Goal: Information Seeking & Learning: Learn about a topic

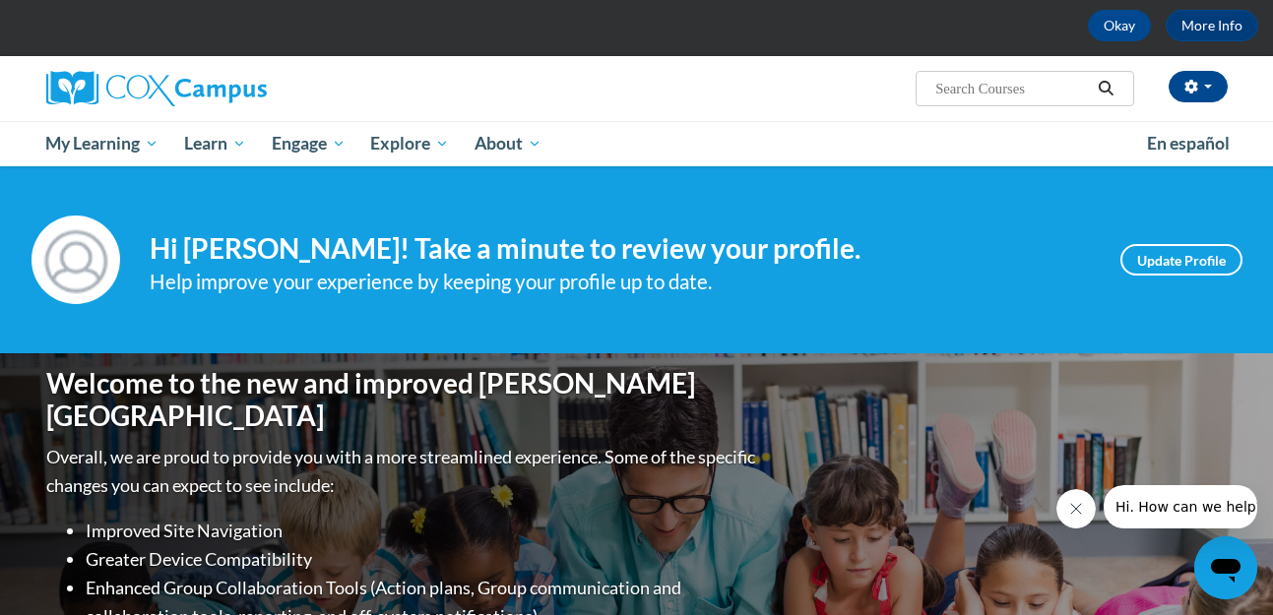
scroll to position [89, 0]
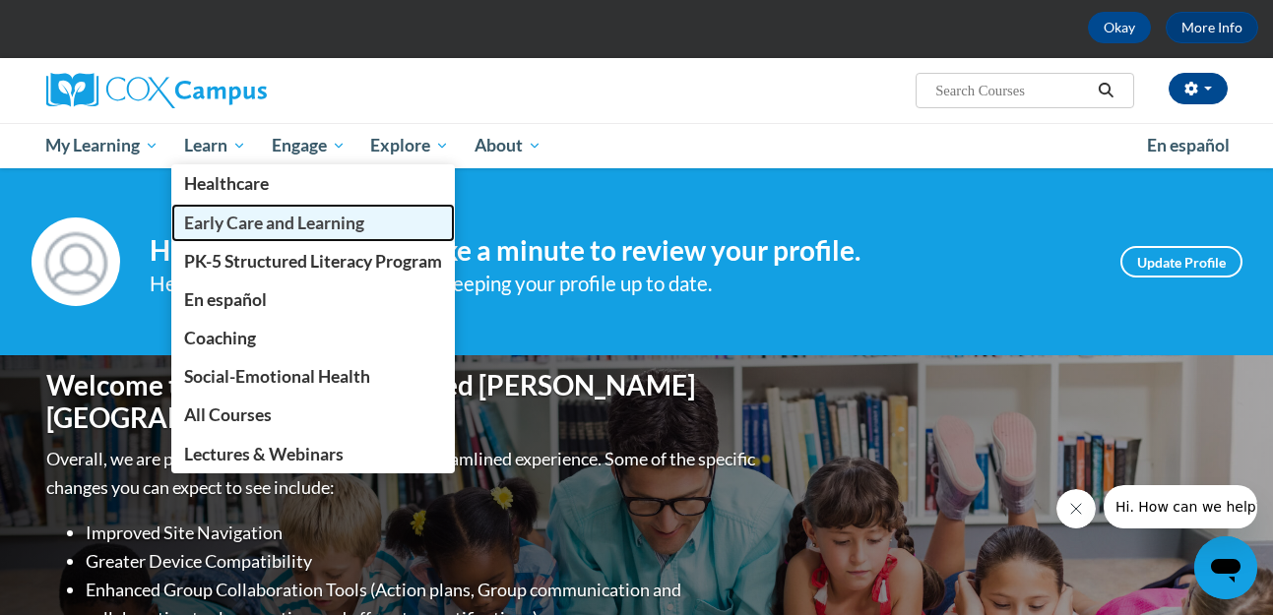
click at [242, 219] on span "Early Care and Learning" at bounding box center [274, 223] width 180 height 21
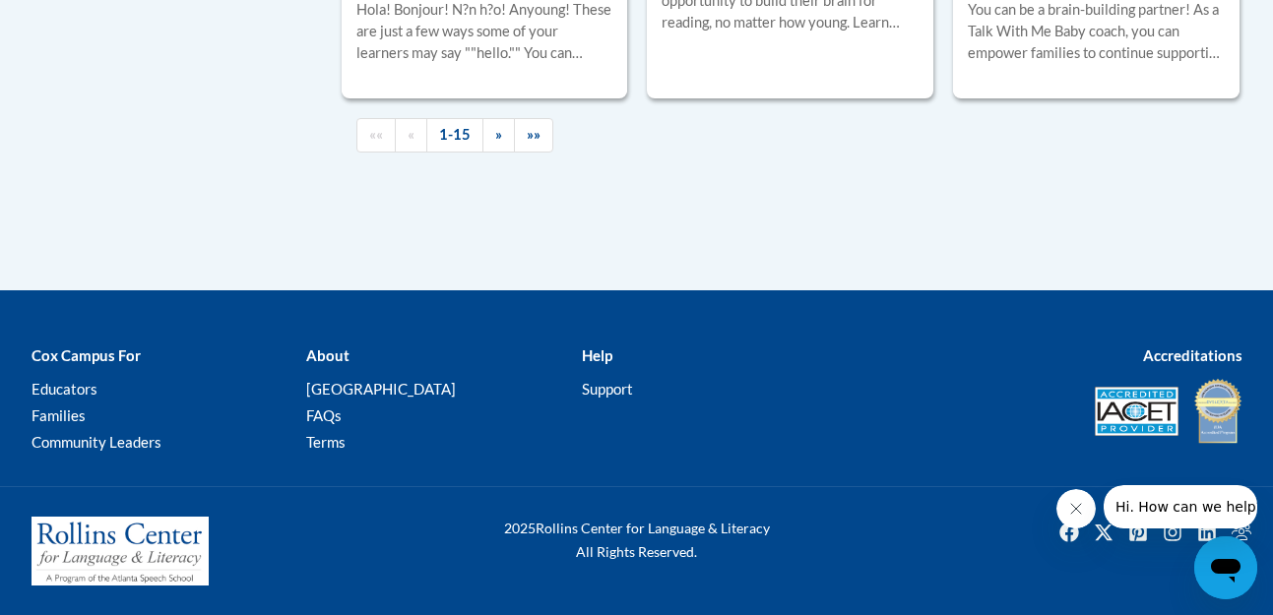
scroll to position [3255, 0]
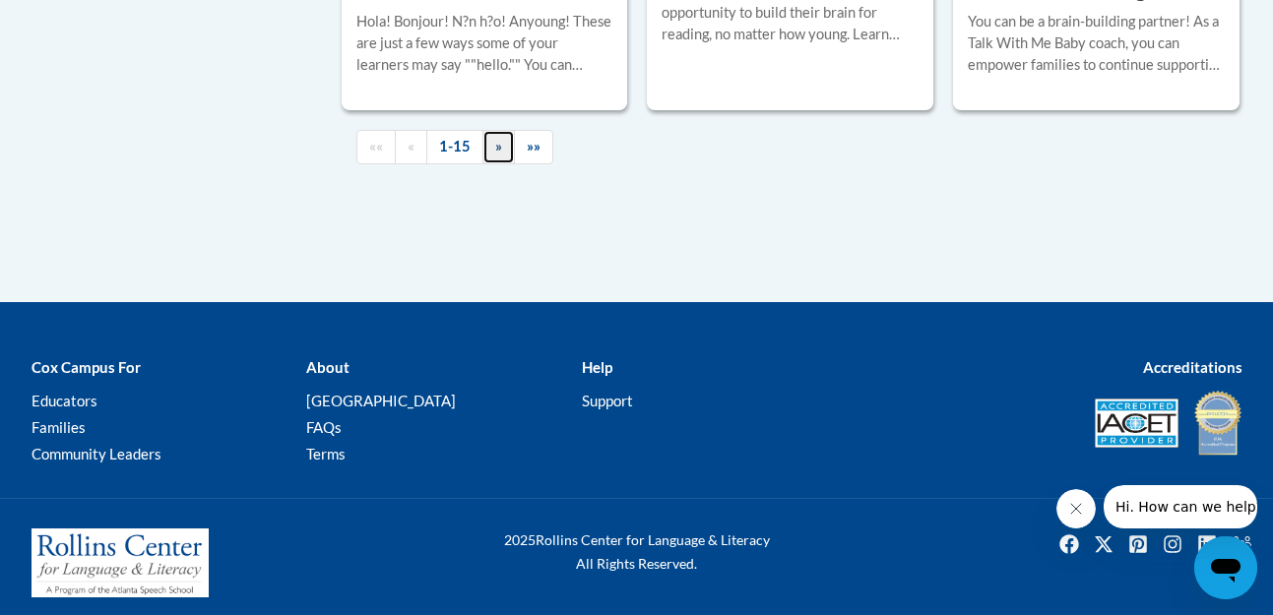
click at [497, 164] on link "»" at bounding box center [498, 147] width 32 height 34
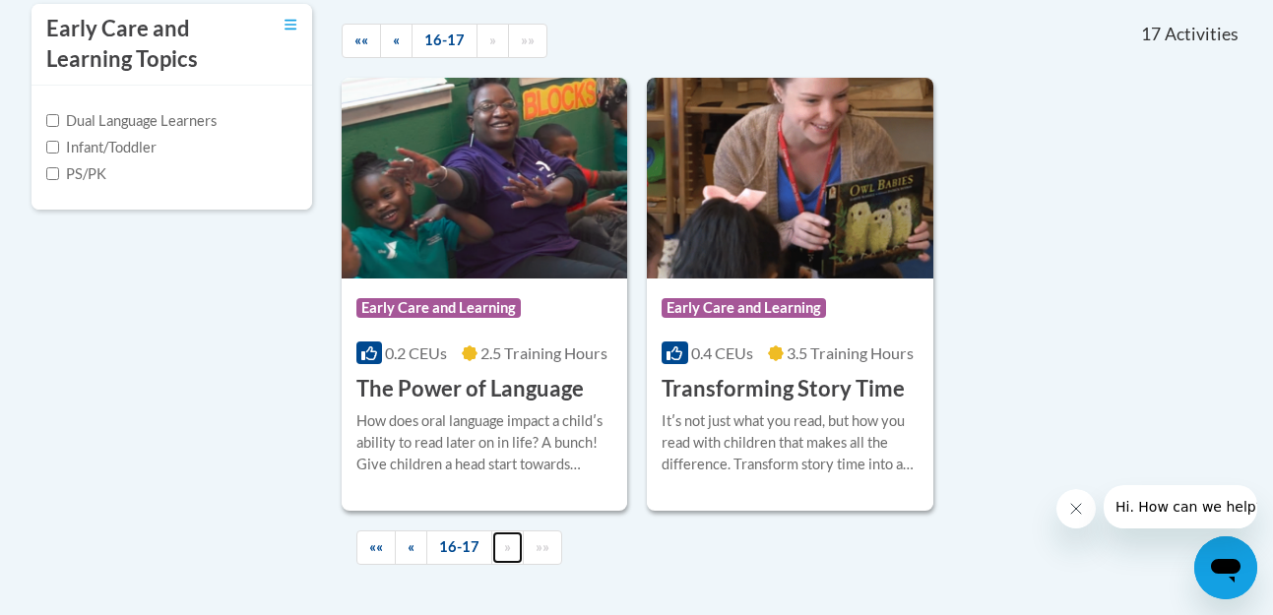
scroll to position [694, 0]
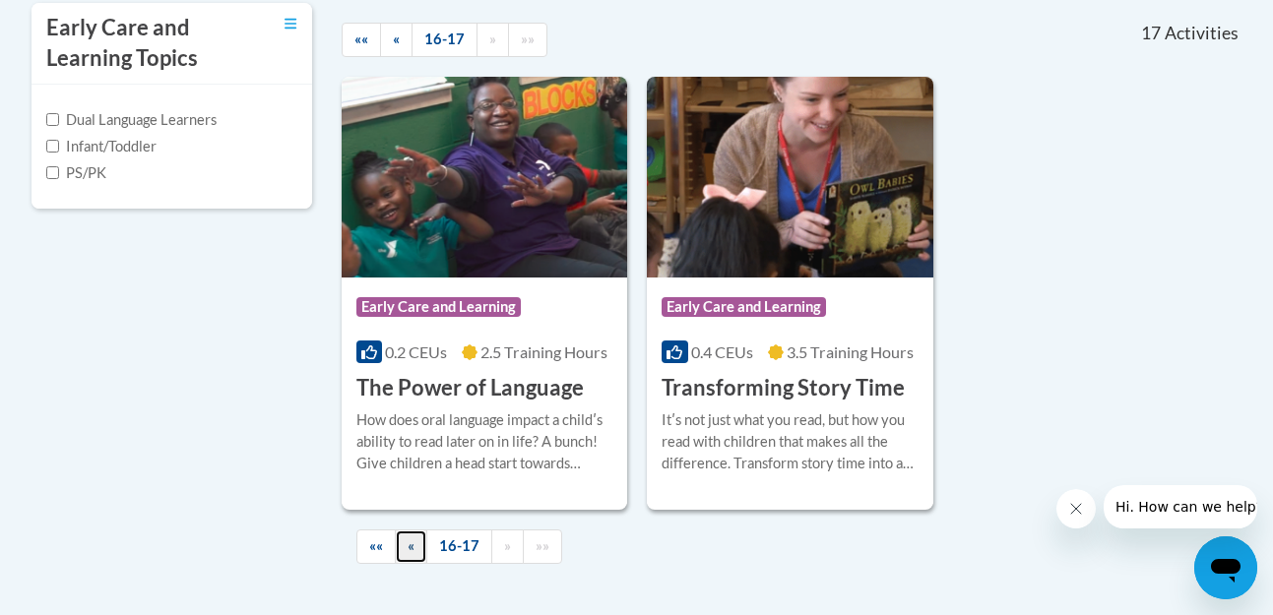
click at [406, 555] on link "«" at bounding box center [411, 547] width 32 height 34
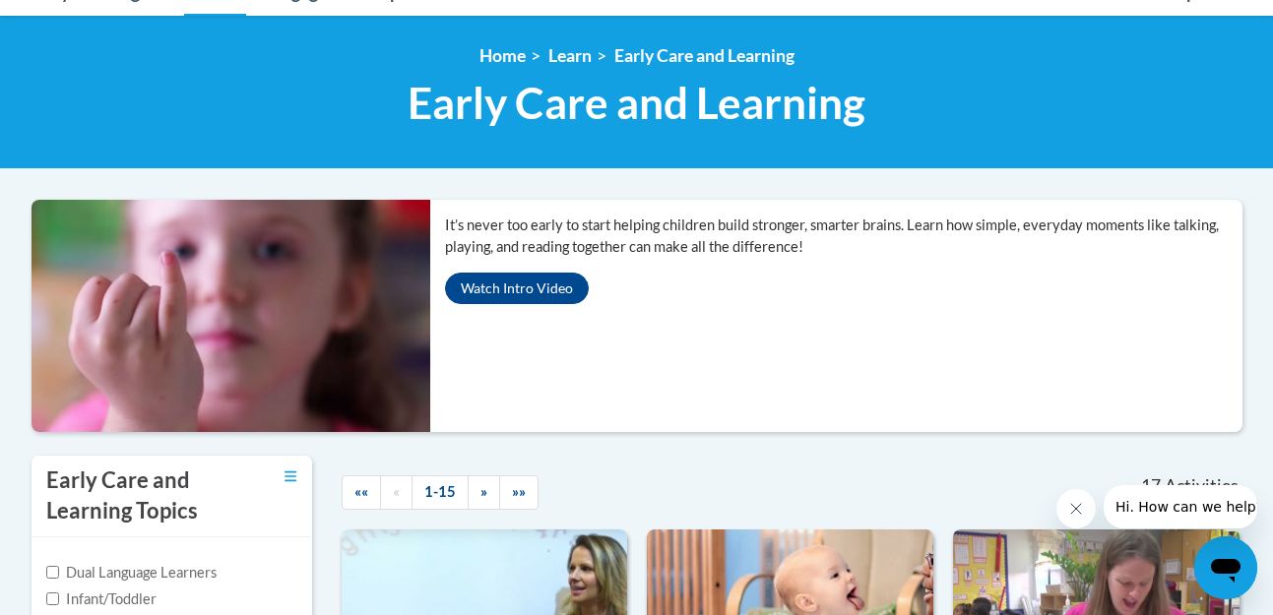
scroll to position [0, 0]
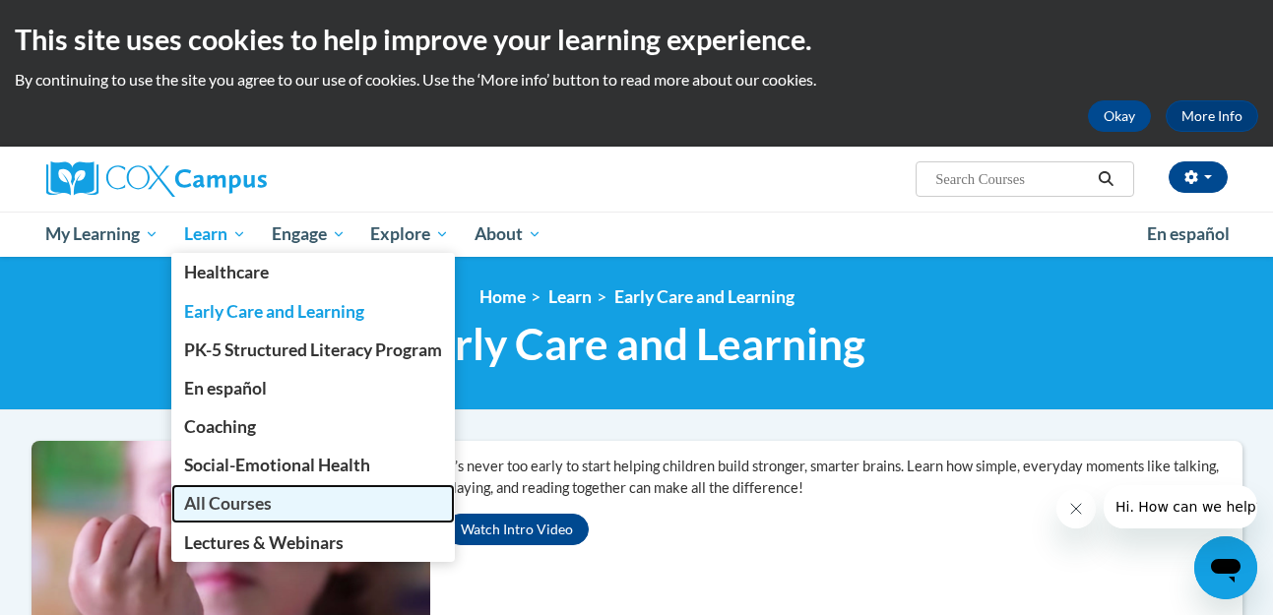
click at [236, 508] on span "All Courses" at bounding box center [228, 503] width 88 height 21
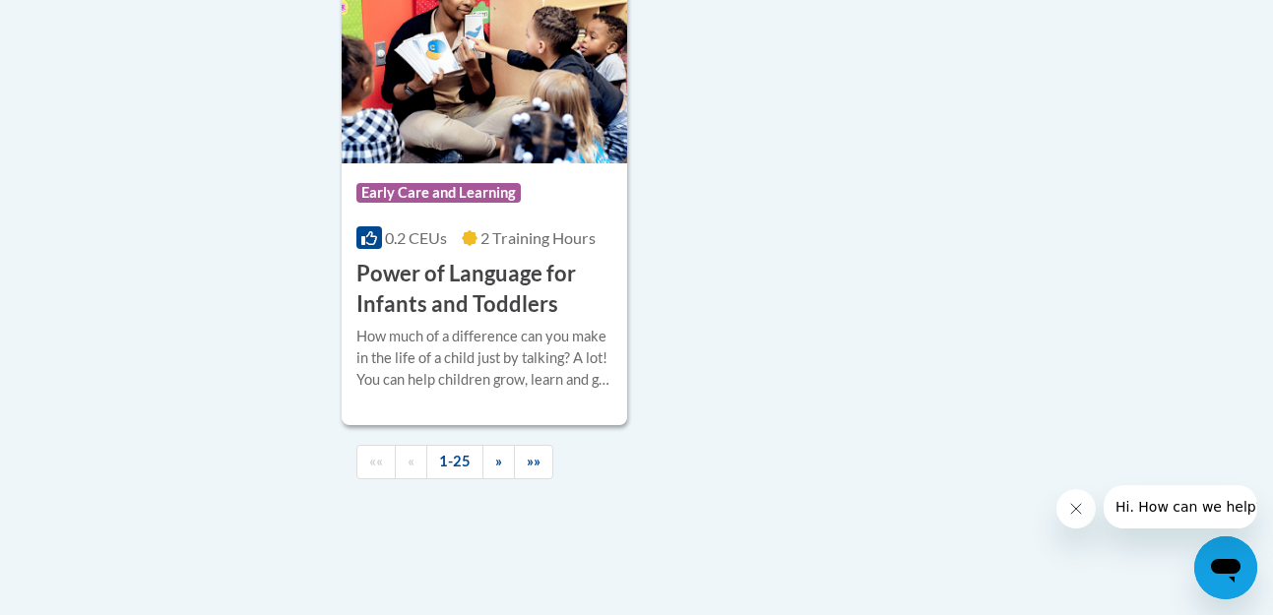
scroll to position [4758, 0]
click at [495, 469] on span "»" at bounding box center [498, 460] width 7 height 17
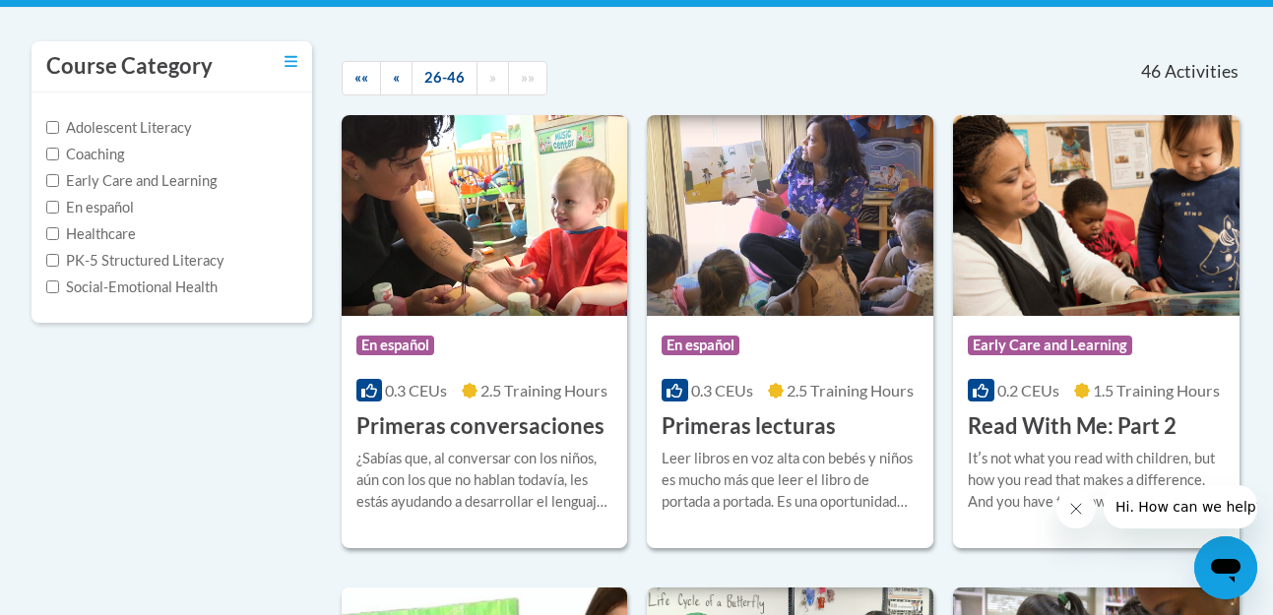
scroll to position [404, 0]
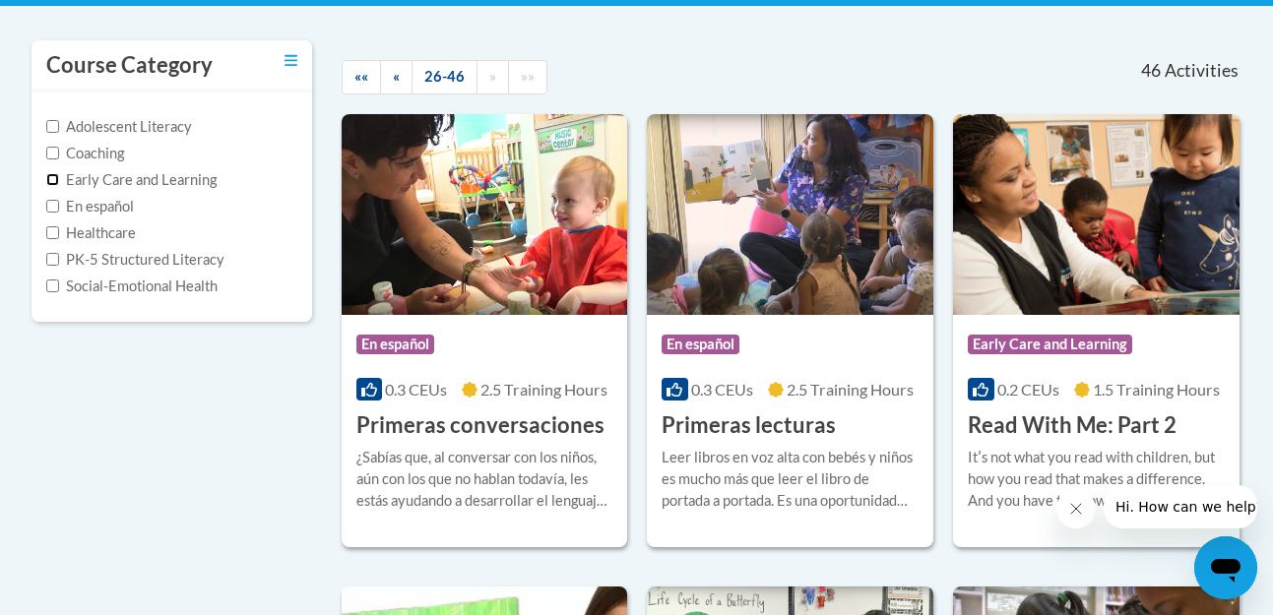
click at [53, 181] on input "Early Care and Learning" at bounding box center [52, 179] width 13 height 13
checkbox input "true"
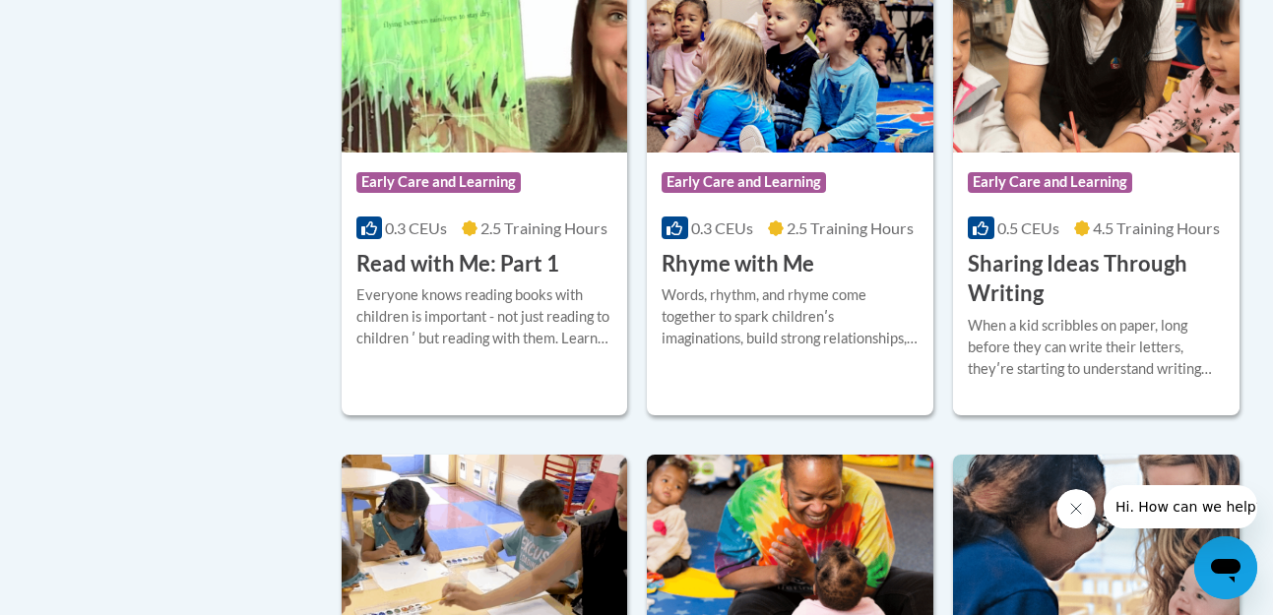
scroll to position [2183, 0]
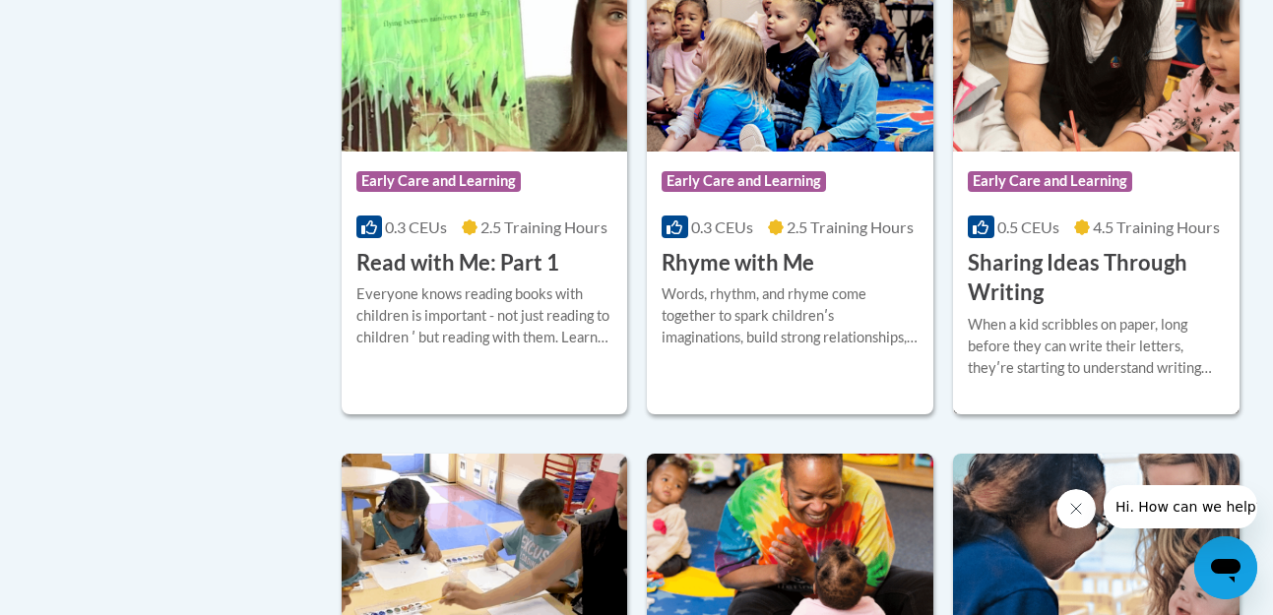
click at [1150, 309] on h3 "Sharing Ideas Through Writing" at bounding box center [1096, 278] width 257 height 61
